Goal: Information Seeking & Learning: Learn about a topic

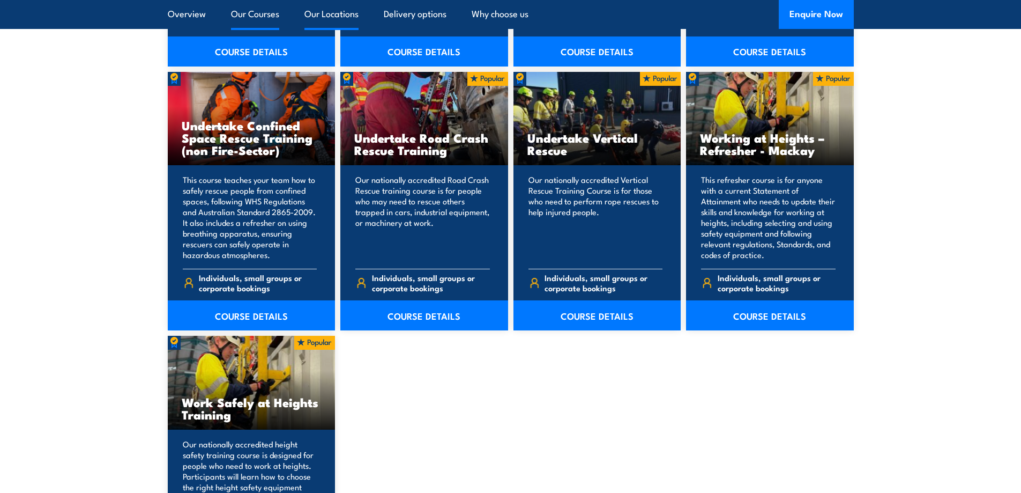
click at [351, 10] on link "Our Locations" at bounding box center [332, 14] width 54 height 28
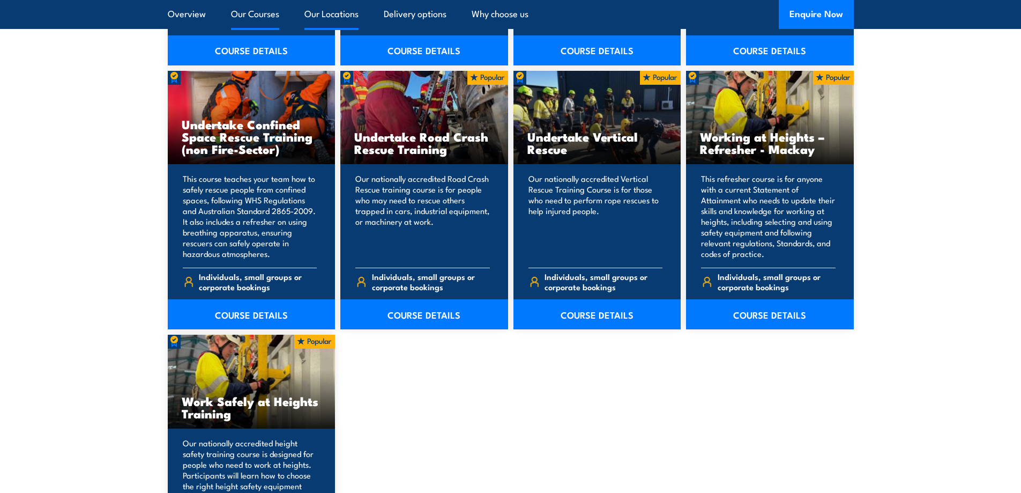
scroll to position [1129, 0]
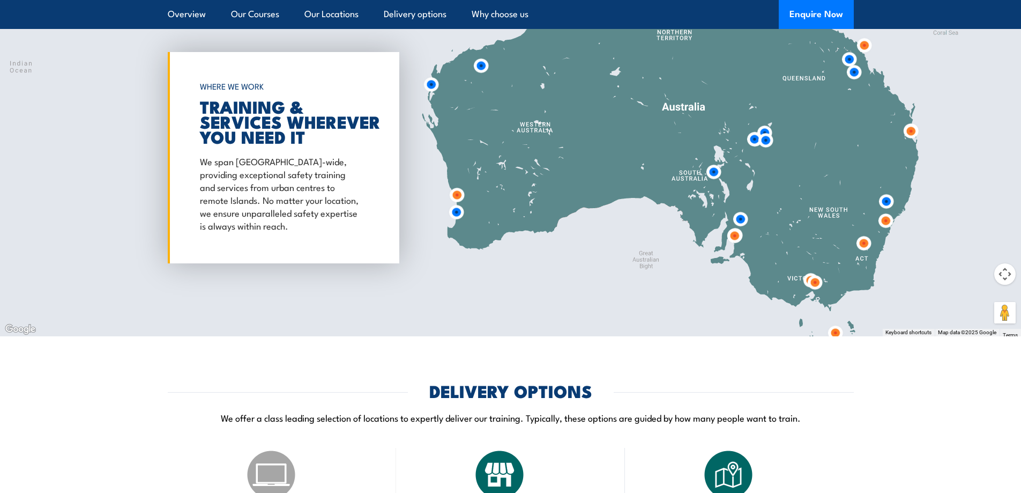
scroll to position [1721, 0]
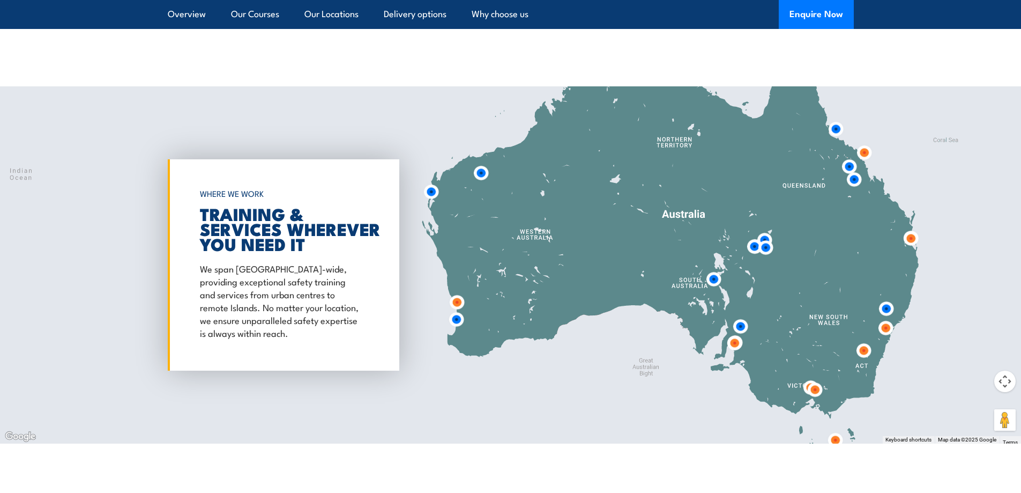
click at [484, 164] on img at bounding box center [481, 173] width 20 height 20
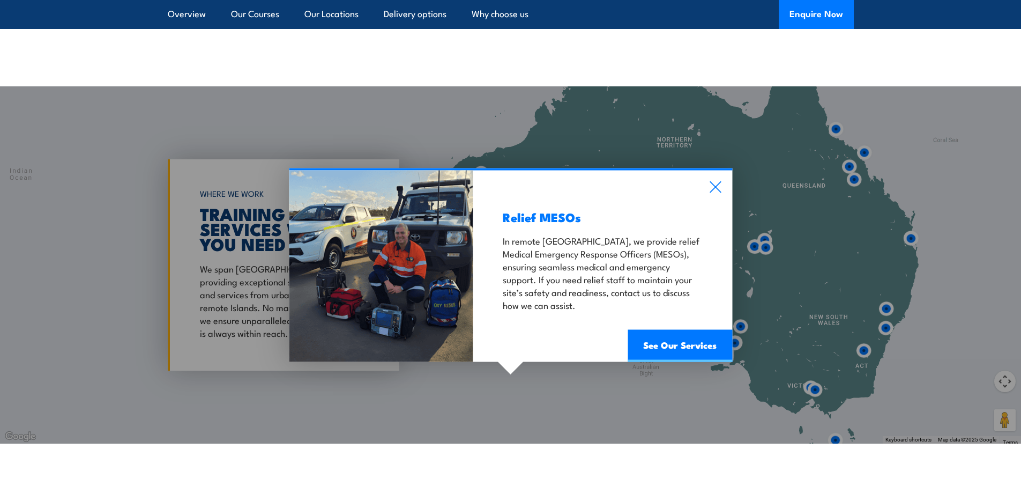
click at [711, 170] on div "Relief MESOs In remote [GEOGRAPHIC_DATA], we provide relief Medical Emergency R…" at bounding box center [602, 265] width 259 height 191
click at [720, 181] on icon at bounding box center [715, 187] width 12 height 12
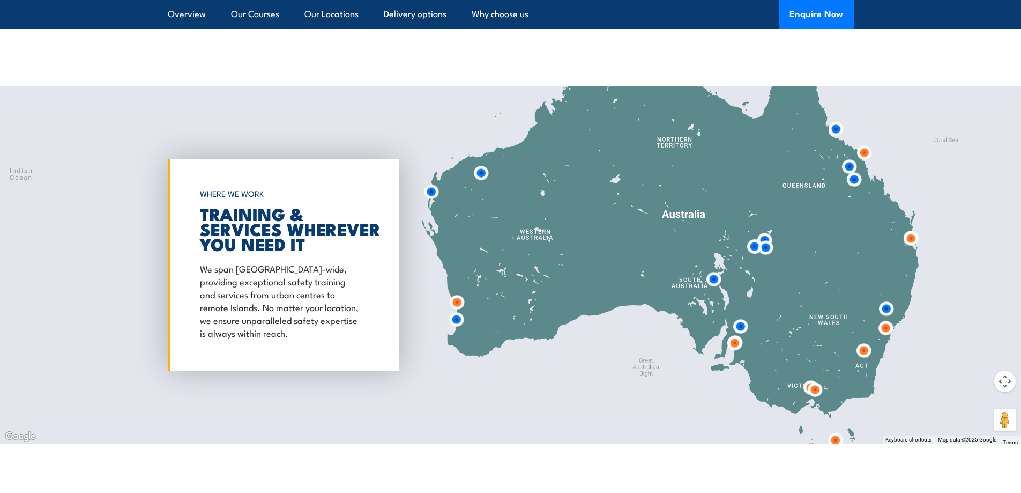
click at [456, 292] on img at bounding box center [457, 302] width 20 height 20
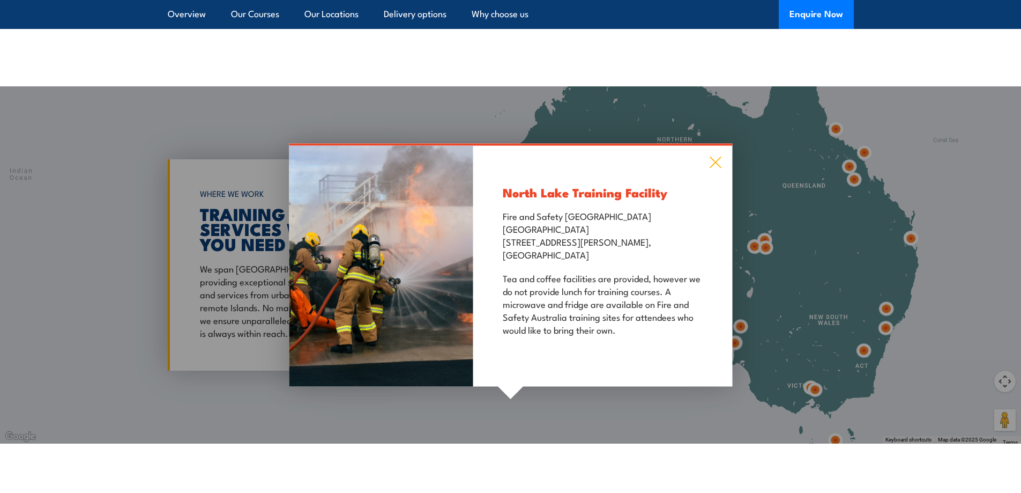
click at [714, 157] on icon at bounding box center [715, 163] width 12 height 12
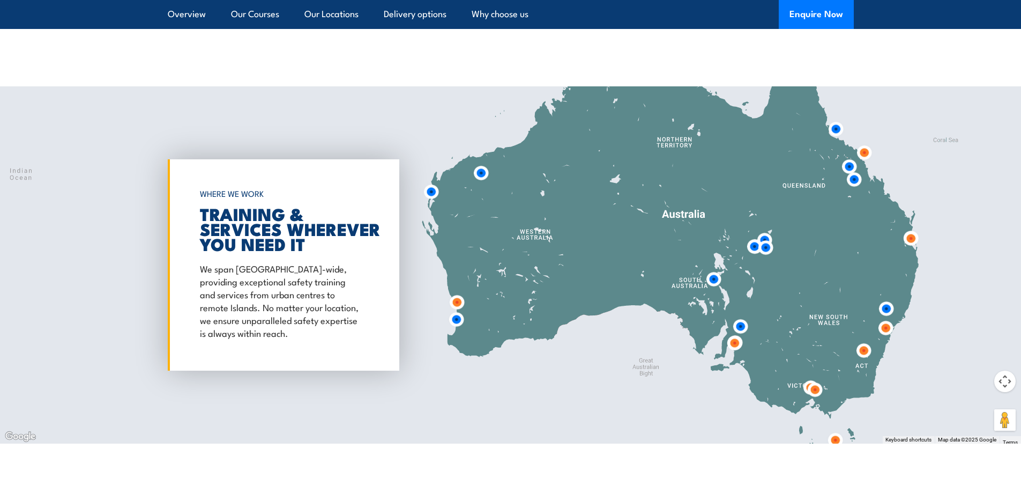
click at [459, 309] on img at bounding box center [457, 319] width 20 height 20
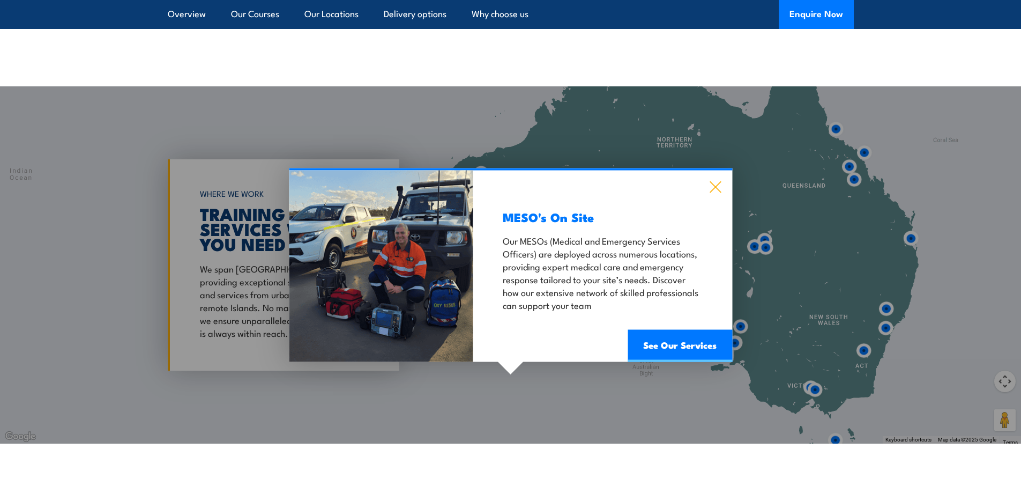
click at [716, 181] on icon at bounding box center [715, 187] width 12 height 12
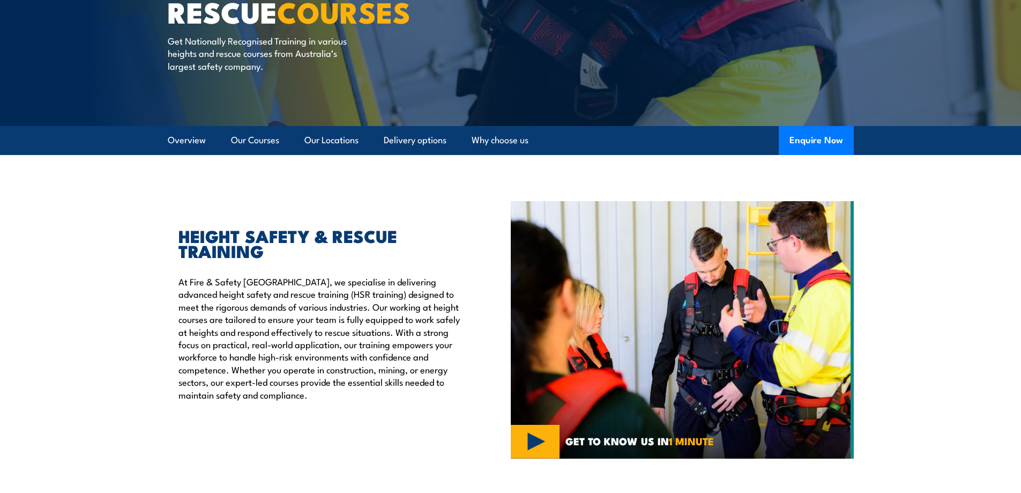
scroll to position [60, 0]
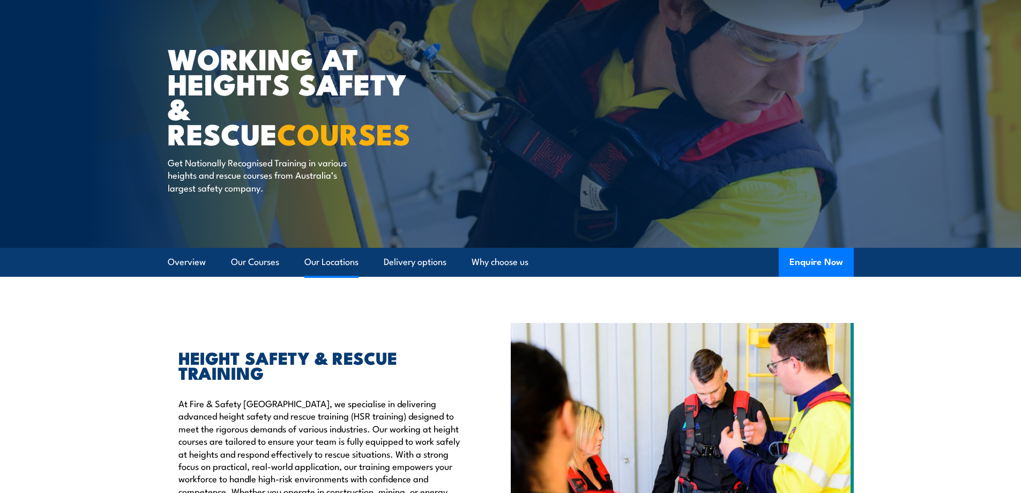
click at [332, 257] on link "Our Locations" at bounding box center [332, 262] width 54 height 28
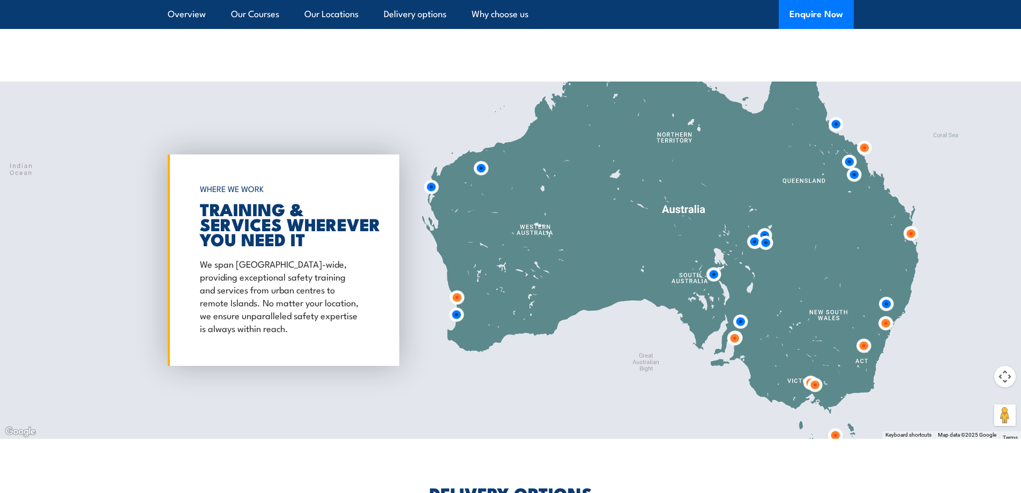
scroll to position [1731, 0]
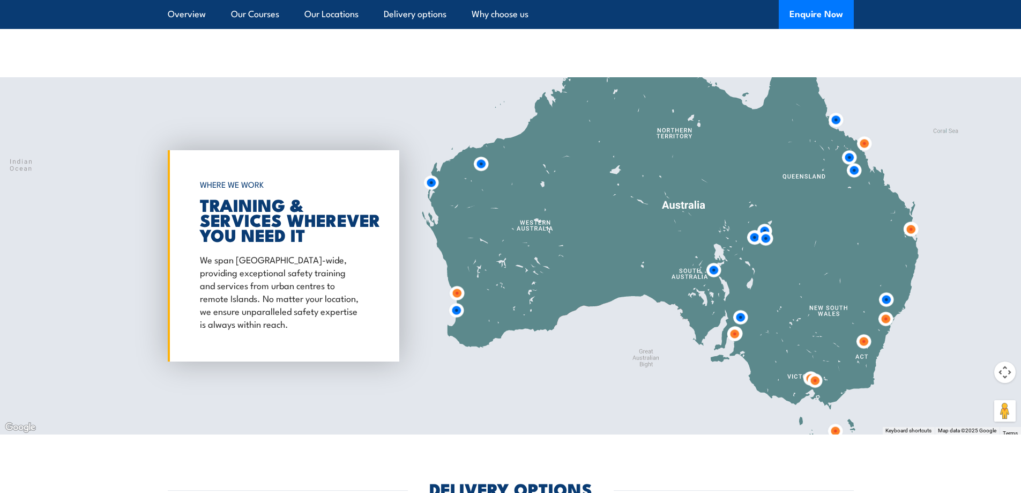
click at [297, 206] on h2 "TRAINING & SERVICES WHEREVER YOU NEED IT" at bounding box center [281, 219] width 162 height 45
click at [431, 173] on img at bounding box center [431, 183] width 20 height 20
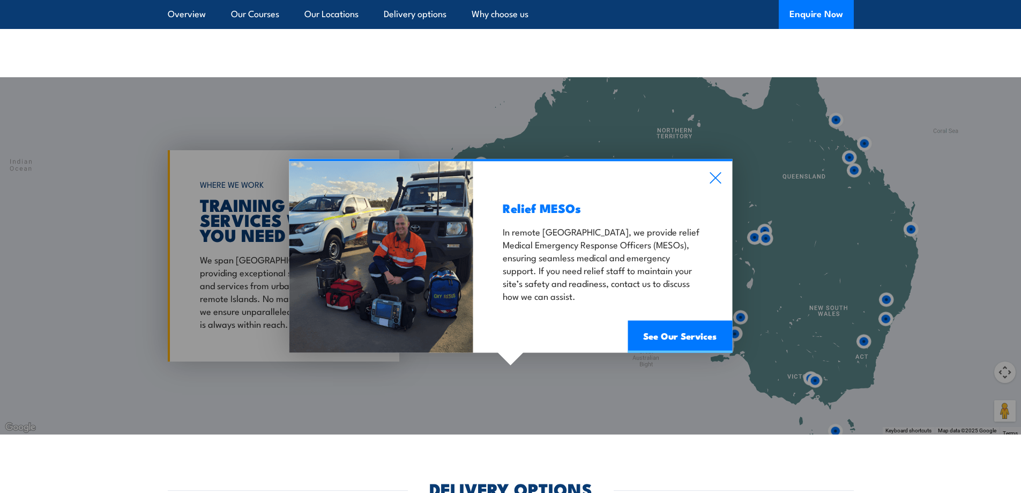
click at [724, 163] on div "Relief MESOs In remote [GEOGRAPHIC_DATA], we provide relief Medical Emergency R…" at bounding box center [602, 256] width 259 height 191
click at [718, 173] on icon at bounding box center [715, 178] width 11 height 11
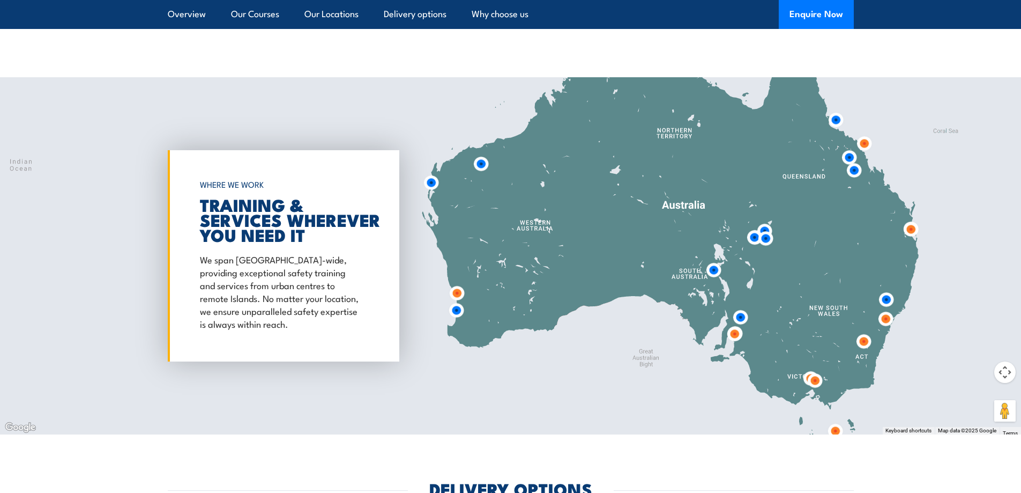
click at [456, 286] on img at bounding box center [457, 293] width 20 height 20
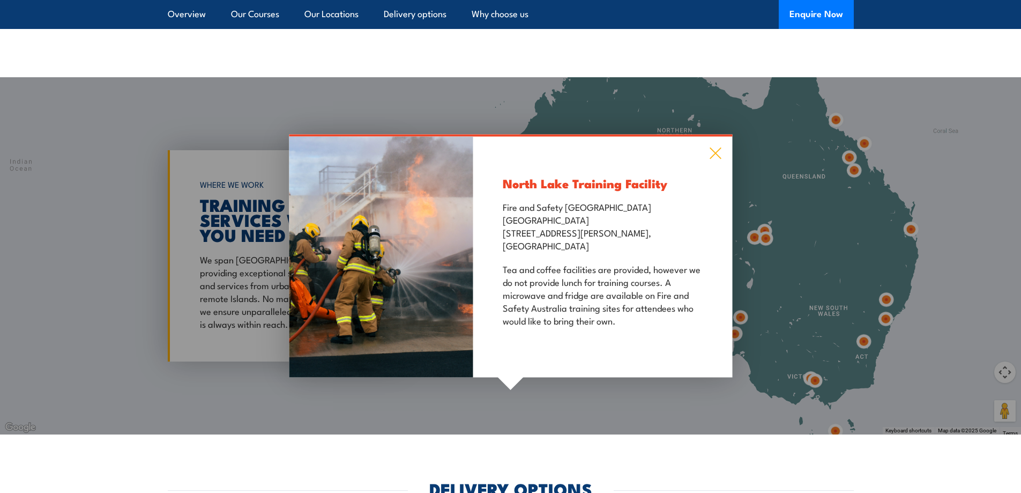
click at [720, 148] on icon at bounding box center [715, 153] width 11 height 11
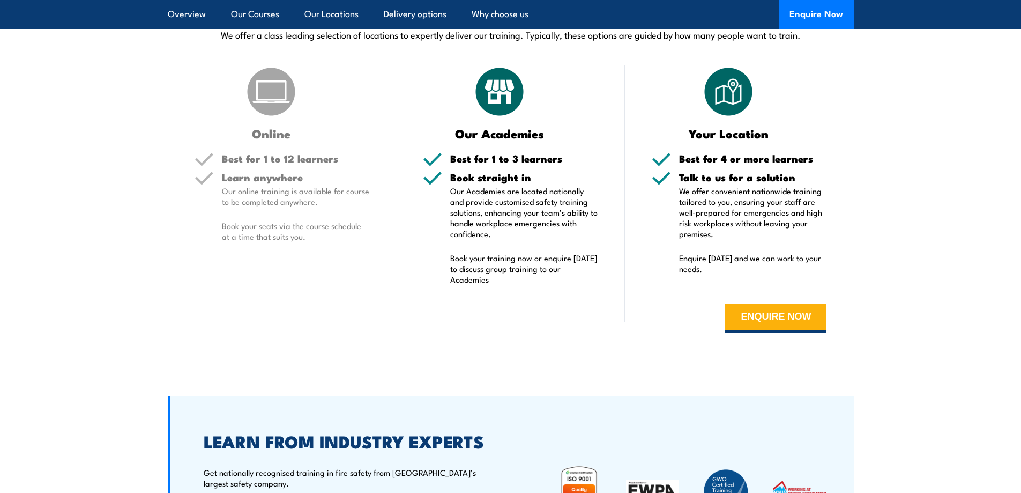
scroll to position [2213, 0]
